Goal: Information Seeking & Learning: Check status

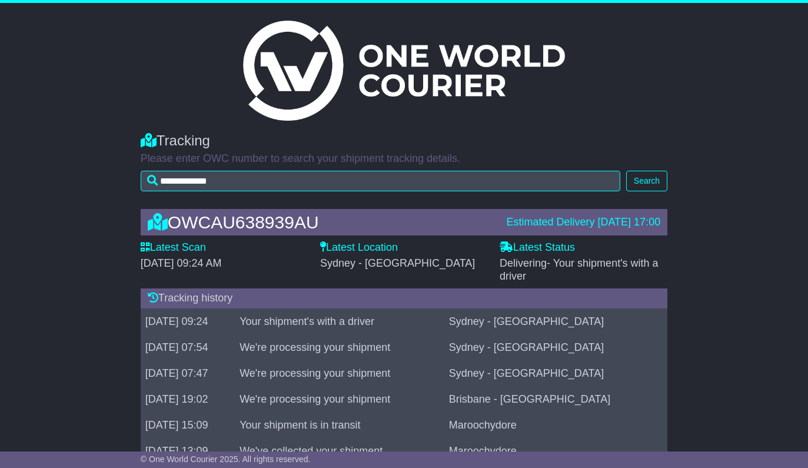
click at [646, 175] on button "Search" at bounding box center [646, 181] width 41 height 21
click at [636, 177] on button "Search" at bounding box center [646, 181] width 41 height 21
click at [647, 177] on button "Search" at bounding box center [646, 181] width 41 height 21
click at [647, 181] on button "Search" at bounding box center [646, 181] width 41 height 21
